Goal: Transaction & Acquisition: Purchase product/service

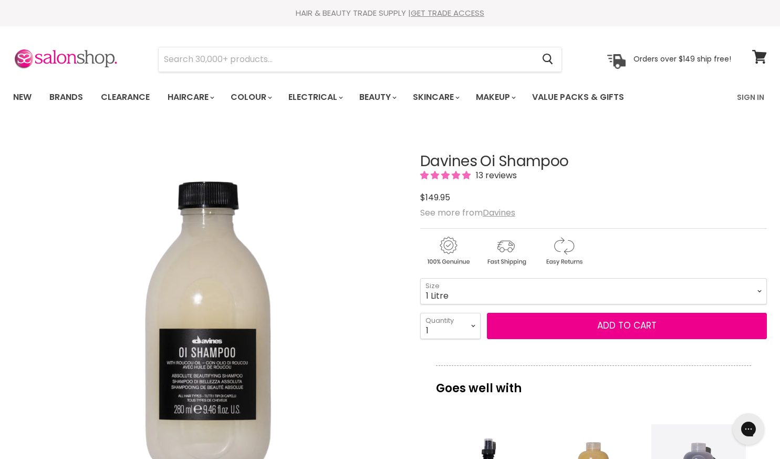
click at [503, 161] on h1 "Davines Oi Shampoo" at bounding box center [593, 161] width 347 height 16
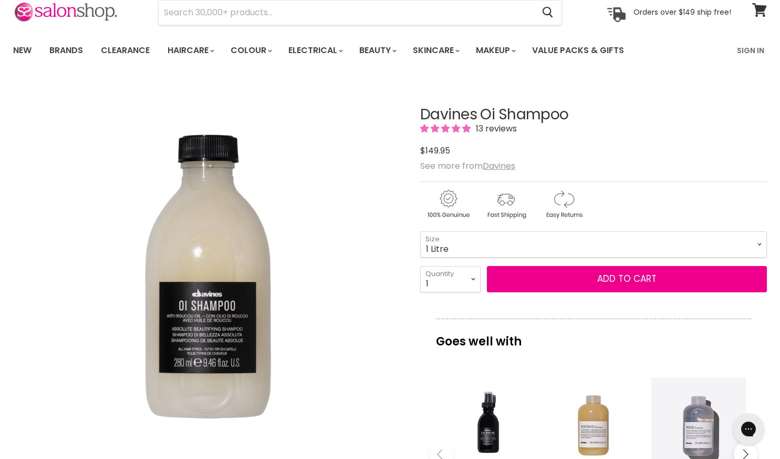
scroll to position [54, 0]
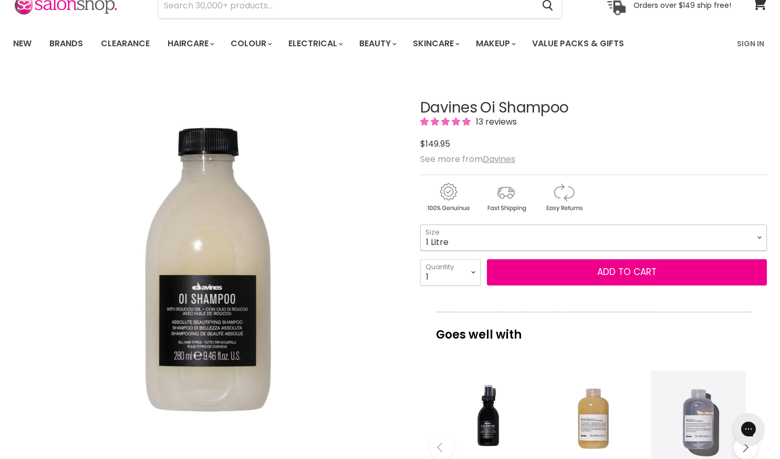
click at [480, 237] on select "90ml 280ml 1 Litre" at bounding box center [593, 237] width 347 height 26
click at [420, 224] on select "90ml 280ml 1 Litre" at bounding box center [593, 237] width 347 height 26
click at [483, 227] on select "90ml 280ml 1 Litre" at bounding box center [593, 237] width 347 height 26
click at [420, 224] on select "90ml 280ml 1 Litre" at bounding box center [593, 237] width 347 height 26
select select "1 Litre"
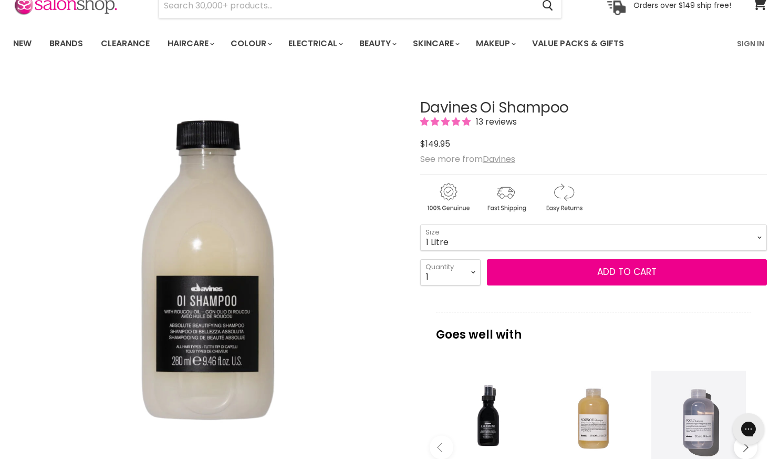
click at [364, 309] on img "Davines Oi Shampoo image. Click or Scroll to Zoom." at bounding box center [207, 268] width 388 height 388
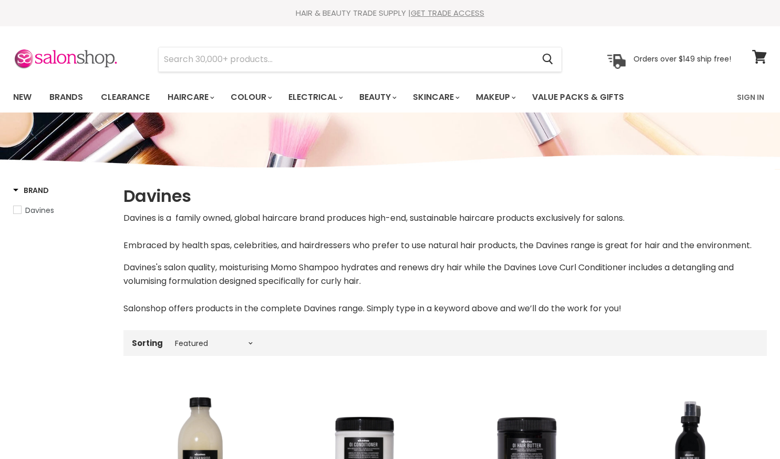
select select "manual"
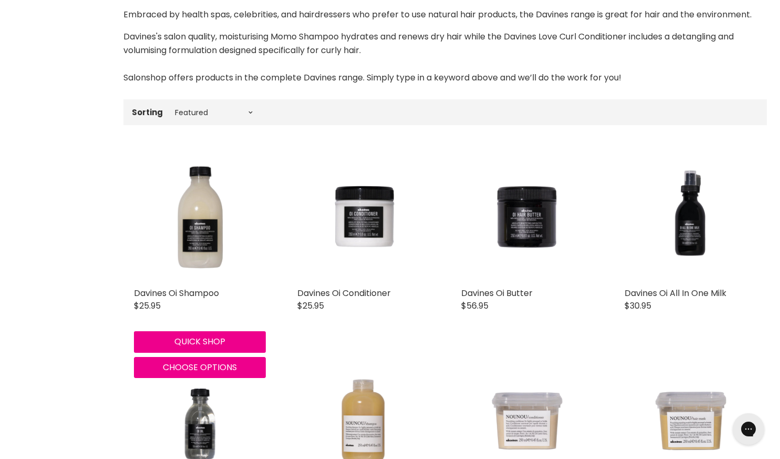
scroll to position [232, 0]
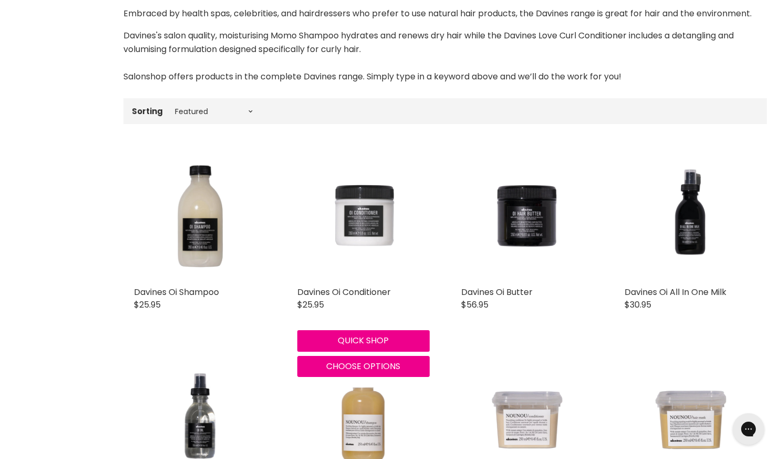
click at [374, 213] on img "Main content" at bounding box center [363, 215] width 132 height 132
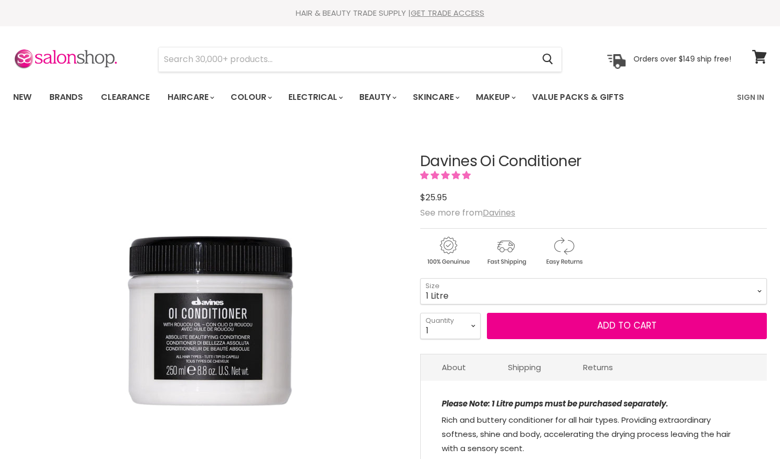
click at [420, 278] on select "75ml 250ml 1 Litre" at bounding box center [593, 291] width 347 height 26
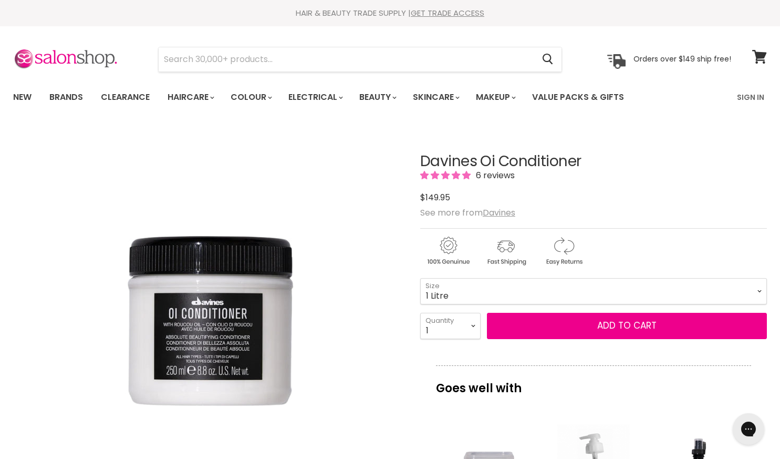
click at [464, 284] on select "75ml 250ml 1 Litre" at bounding box center [593, 291] width 347 height 26
click at [420, 278] on select "75ml 250ml 1 Litre" at bounding box center [593, 291] width 347 height 26
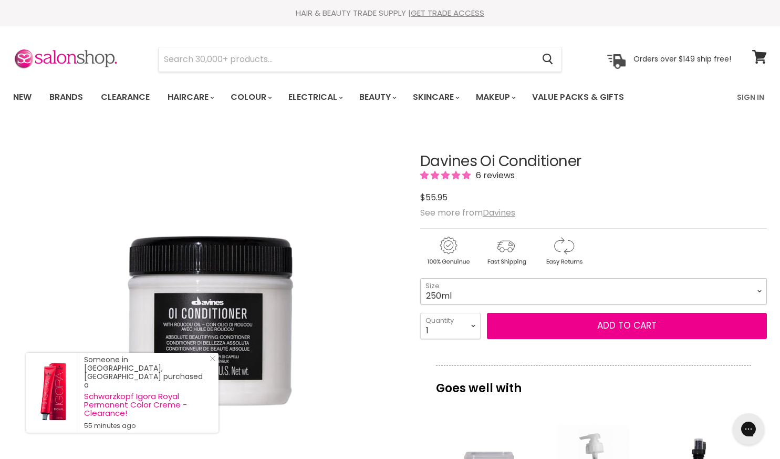
click at [456, 296] on select "75ml 250ml 1 Litre" at bounding box center [593, 291] width 347 height 26
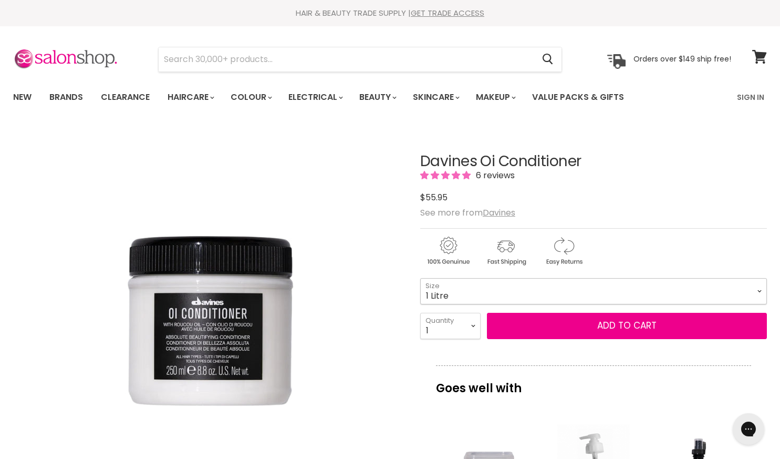
click at [420, 278] on select "75ml 250ml 1 Litre" at bounding box center [593, 291] width 347 height 26
select select "1 Litre"
